Goal: Go to known website: Access a specific website the user already knows

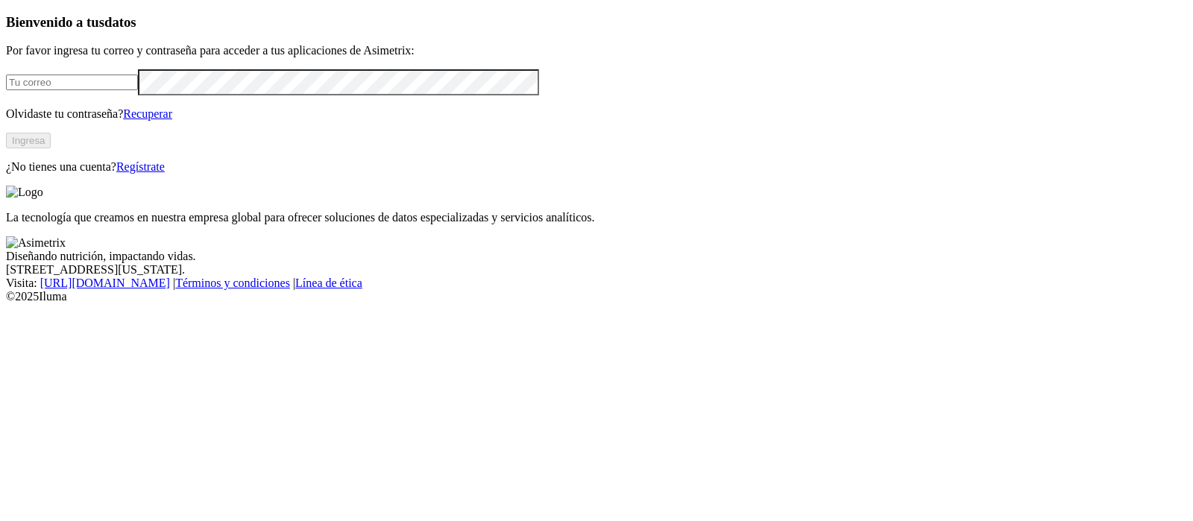
type input "[EMAIL_ADDRESS][PERSON_NAME][DOMAIN_NAME]"
click at [51, 148] on button "Ingresa" at bounding box center [28, 141] width 45 height 16
